Goal: Navigation & Orientation: Understand site structure

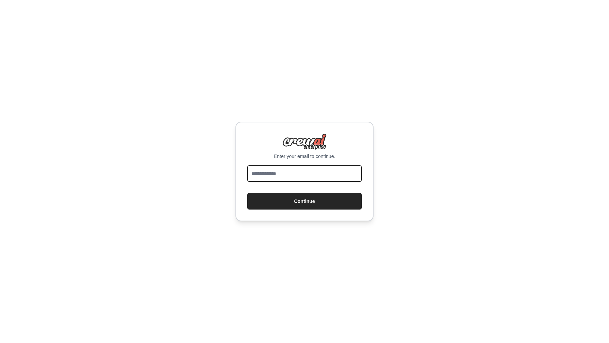
click at [311, 175] on input "email" at bounding box center [304, 173] width 115 height 17
type input "*"
type input "**********"
click at [247, 193] on button "Continue" at bounding box center [304, 201] width 115 height 17
click at [306, 206] on button "Continue" at bounding box center [304, 201] width 115 height 17
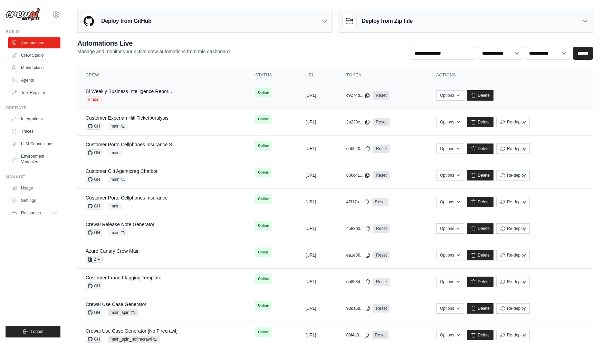
click at [151, 98] on div "Studio" at bounding box center [129, 99] width 86 height 7
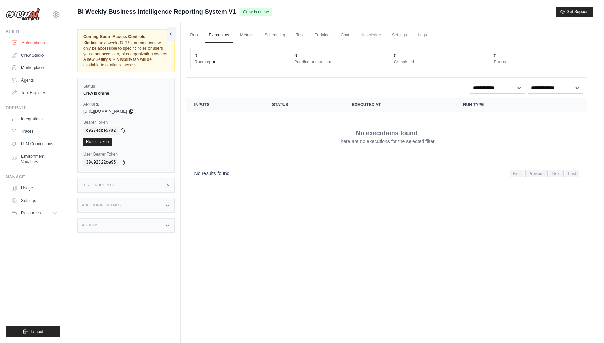
click at [37, 41] on link "Automations" at bounding box center [35, 42] width 52 height 11
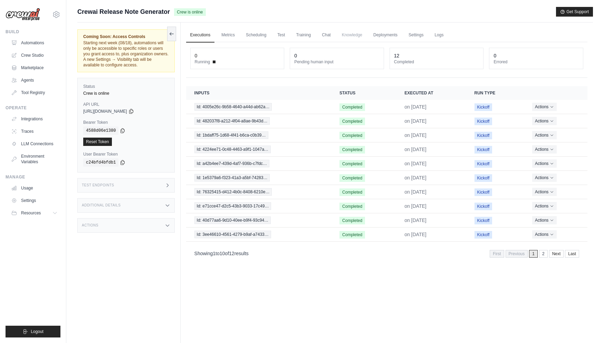
click at [154, 207] on div "Additional Details" at bounding box center [125, 205] width 97 height 15
click at [237, 36] on link "Metrics" at bounding box center [228, 35] width 22 height 15
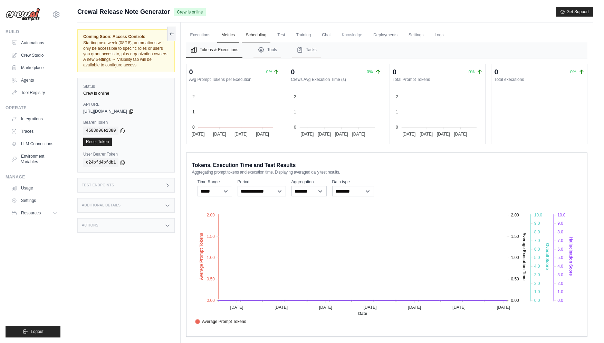
click at [265, 37] on link "Scheduling" at bounding box center [256, 35] width 29 height 15
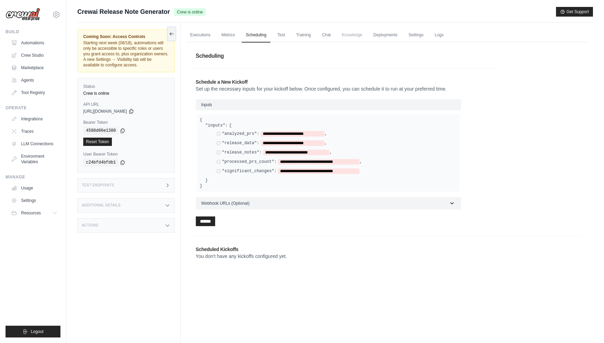
drag, startPoint x: 283, startPoint y: 38, endPoint x: 380, endPoint y: 156, distance: 152.1
click at [283, 38] on link "Test" at bounding box center [281, 35] width 16 height 15
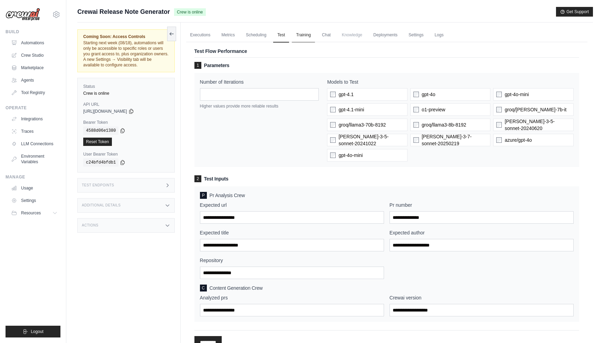
click at [306, 37] on link "Training" at bounding box center [303, 35] width 23 height 15
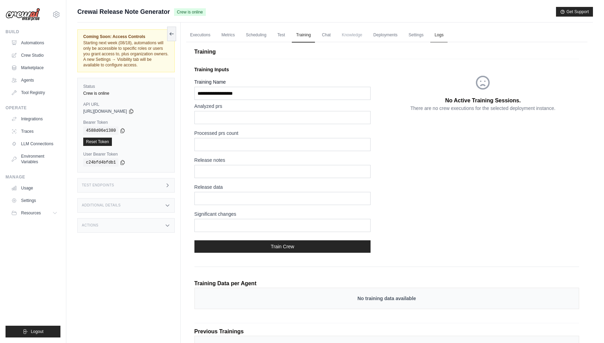
click at [440, 36] on link "Logs" at bounding box center [438, 35] width 17 height 15
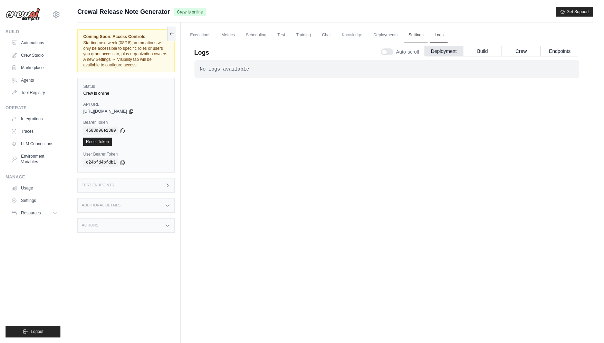
click at [420, 34] on link "Settings" at bounding box center [415, 35] width 23 height 15
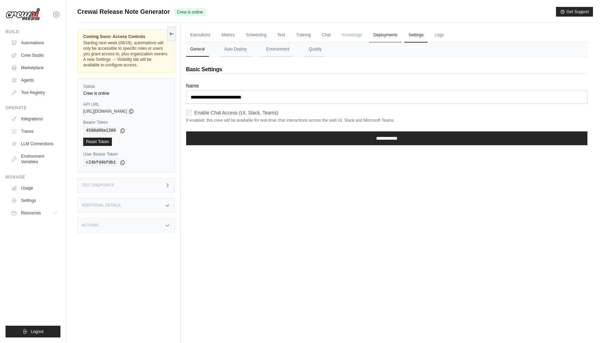
click at [391, 40] on link "Deployments" at bounding box center [385, 35] width 32 height 15
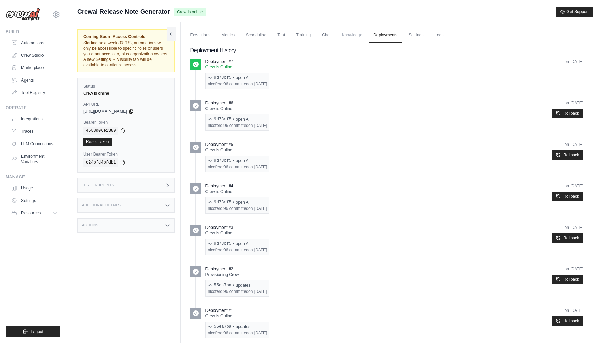
scroll to position [1, 0]
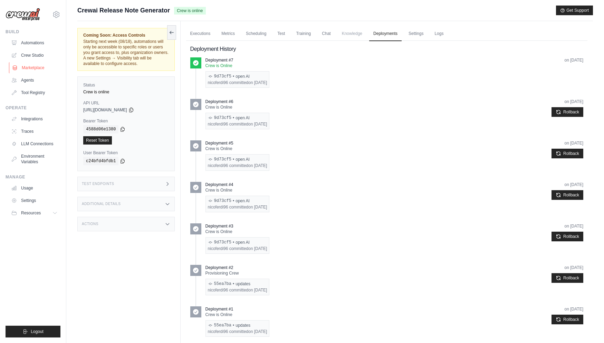
click at [36, 66] on link "Marketplace" at bounding box center [35, 67] width 52 height 11
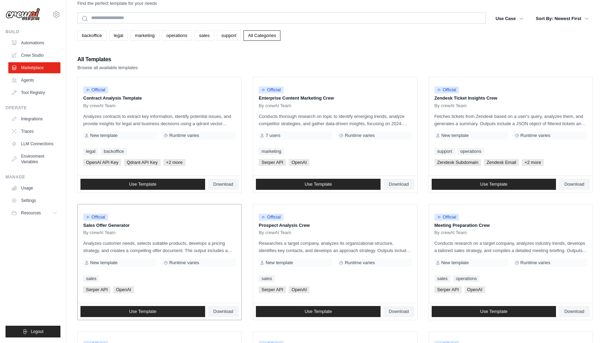
scroll to position [18, 0]
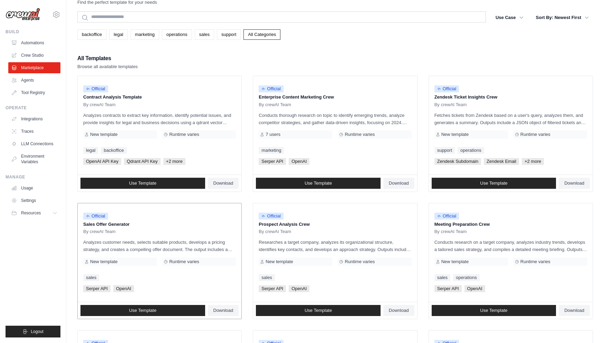
drag, startPoint x: 130, startPoint y: 226, endPoint x: 89, endPoint y: 221, distance: 41.1
click at [89, 221] on p "Sales Offer Generator" at bounding box center [159, 224] width 153 height 7
drag, startPoint x: 494, startPoint y: 226, endPoint x: 446, endPoint y: 225, distance: 47.7
click at [446, 225] on p "Meeting Preparation Crew" at bounding box center [510, 224] width 153 height 7
drag, startPoint x: 344, startPoint y: 101, endPoint x: 270, endPoint y: 103, distance: 74.3
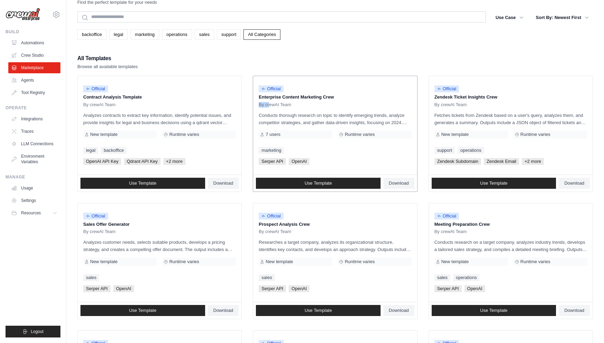
click at [270, 103] on div "Official Enterprise Content Marketing Crew By crewAI Team" at bounding box center [335, 94] width 153 height 26
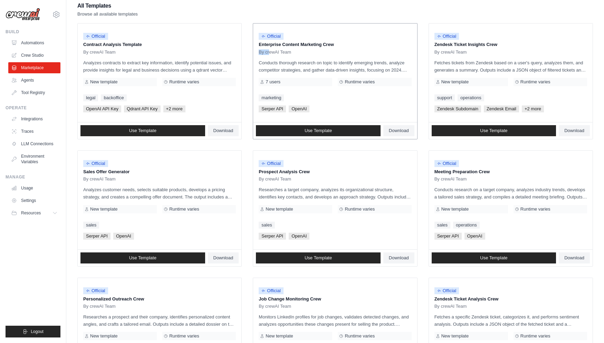
scroll to position [0, 0]
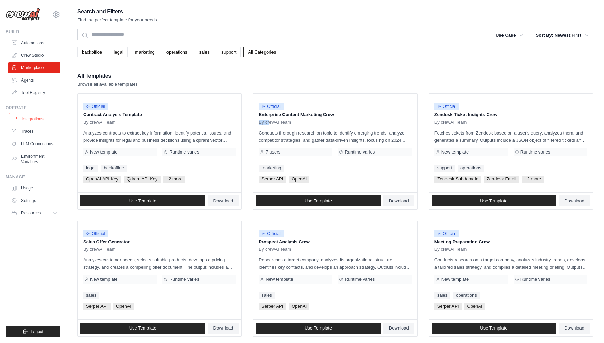
click at [36, 122] on link "Integrations" at bounding box center [35, 118] width 52 height 11
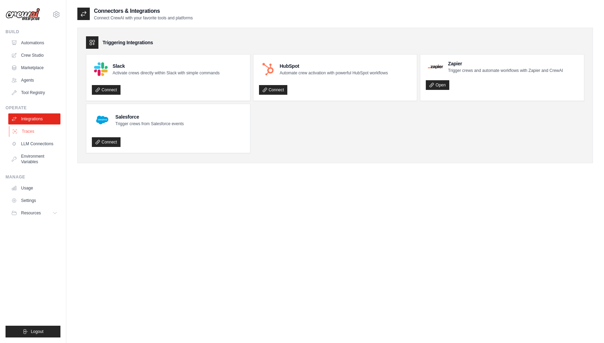
click at [39, 133] on link "Traces" at bounding box center [35, 131] width 52 height 11
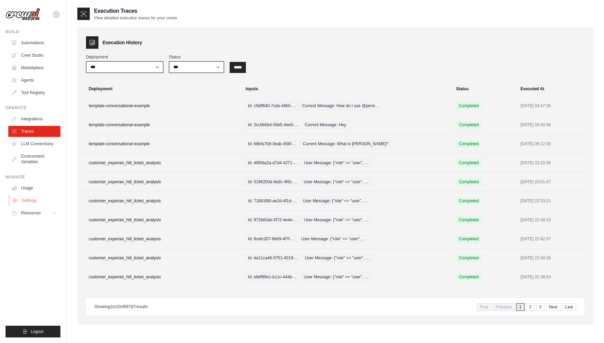
click at [41, 203] on link "Settings" at bounding box center [35, 200] width 52 height 11
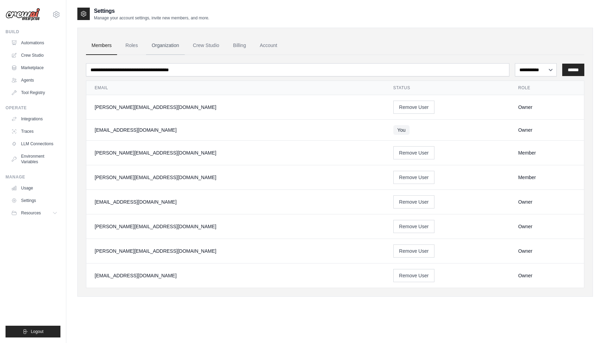
click at [172, 42] on link "Organization" at bounding box center [165, 45] width 38 height 19
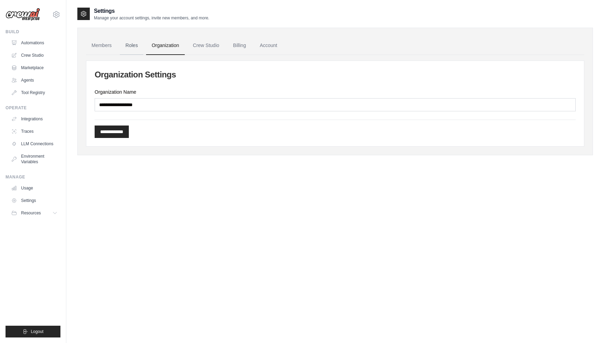
click at [128, 47] on link "Roles" at bounding box center [131, 45] width 23 height 19
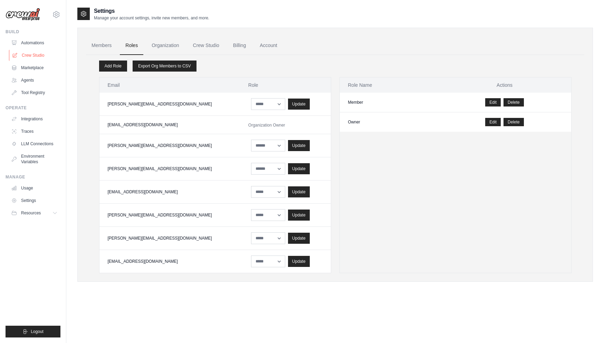
click at [40, 54] on link "Crew Studio" at bounding box center [35, 55] width 52 height 11
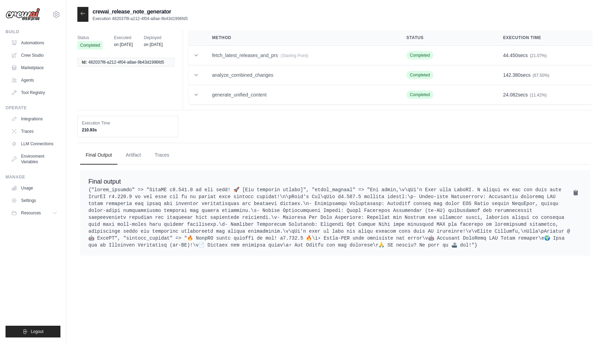
drag, startPoint x: 112, startPoint y: 129, endPoint x: 84, endPoint y: 123, distance: 28.3
click at [84, 123] on div "Execution Time 210.93s" at bounding box center [127, 126] width 101 height 21
click at [146, 128] on dd "210.93s" at bounding box center [128, 130] width 92 height 6
click at [143, 151] on button "Artifact" at bounding box center [133, 154] width 26 height 19
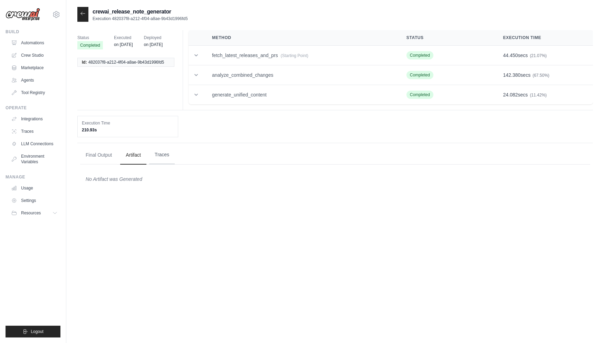
click at [171, 149] on button "Traces" at bounding box center [162, 154] width 26 height 19
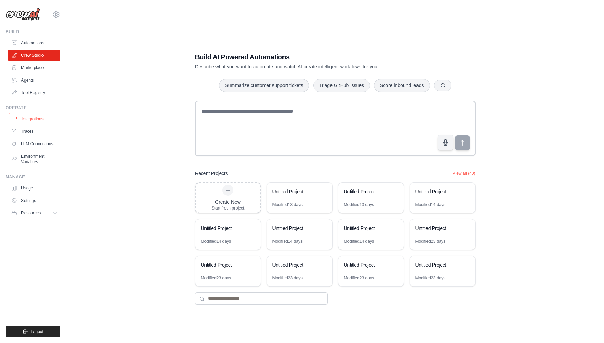
click at [50, 116] on link "Integrations" at bounding box center [35, 118] width 52 height 11
